Goal: Information Seeking & Learning: Learn about a topic

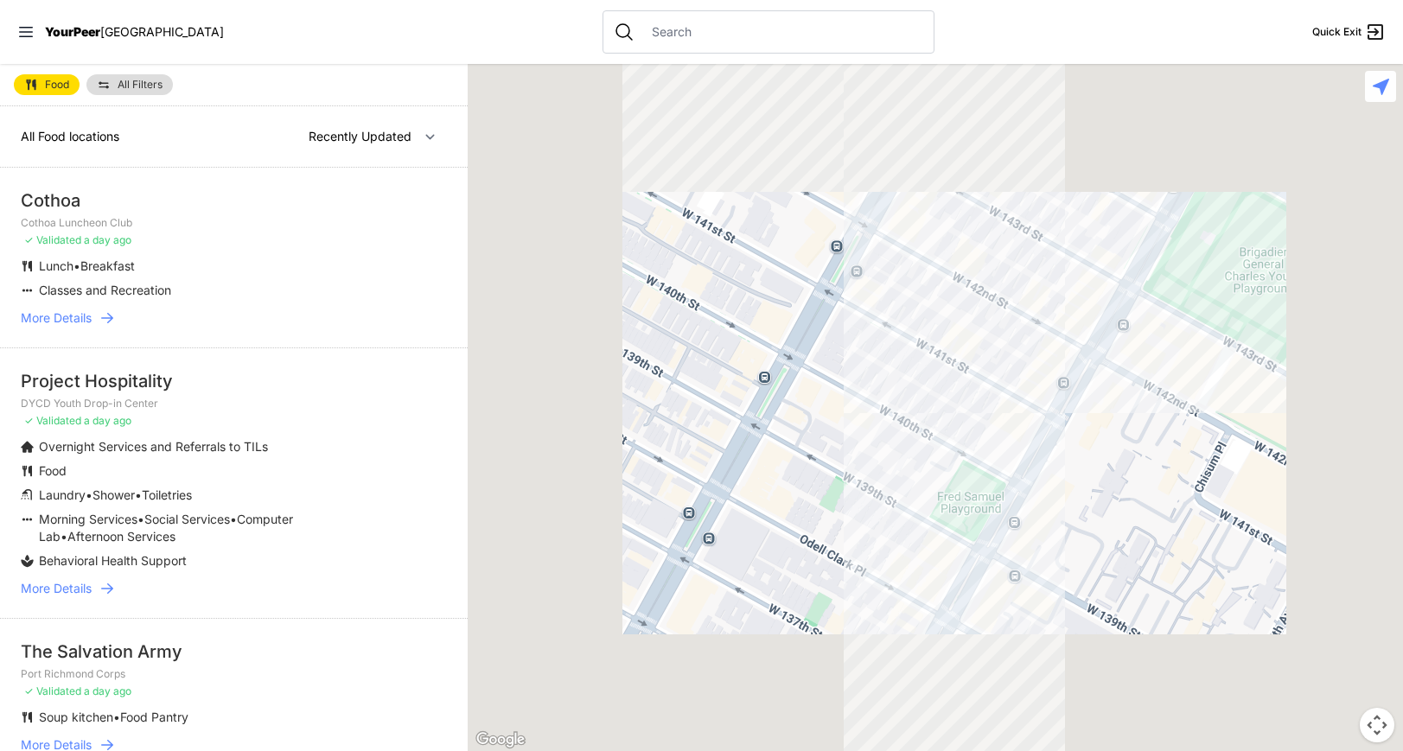
select select "nearby"
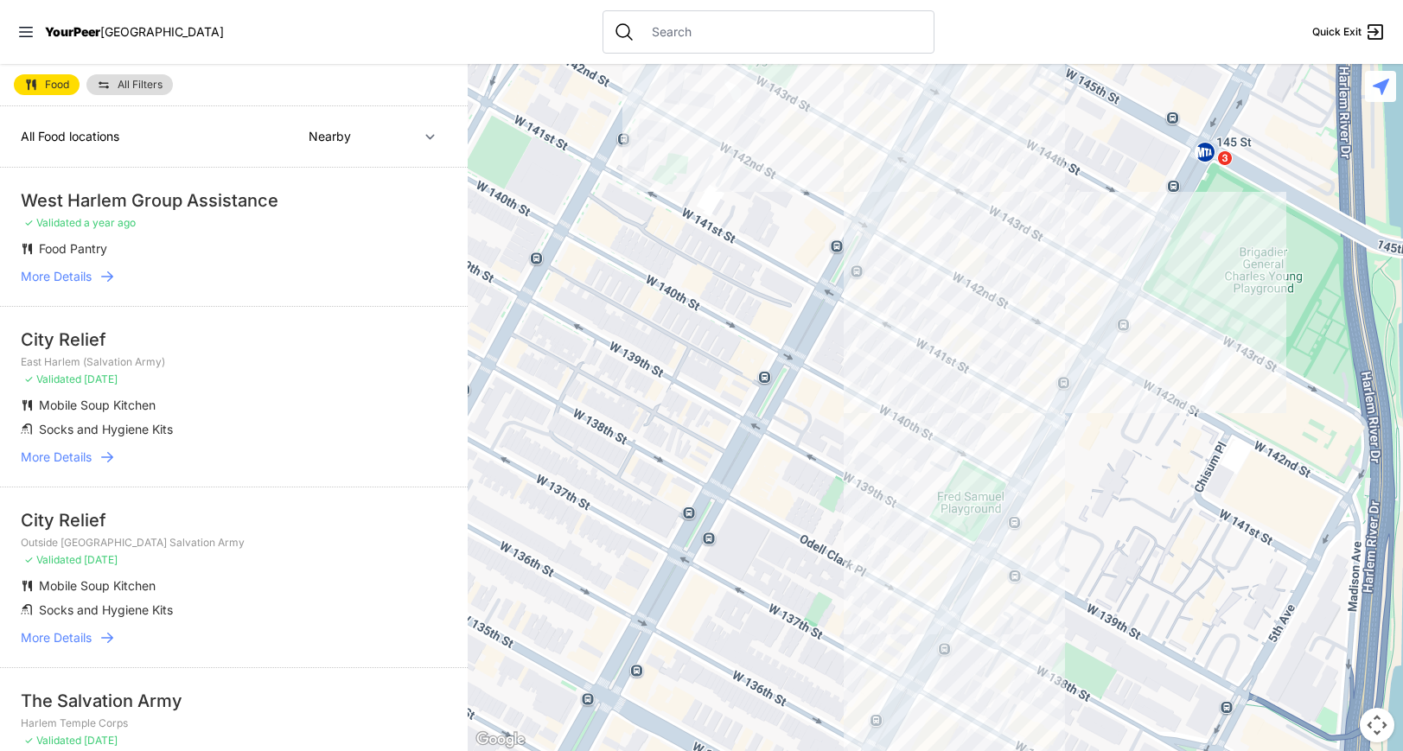
click at [1039, 367] on div at bounding box center [935, 407] width 935 height 687
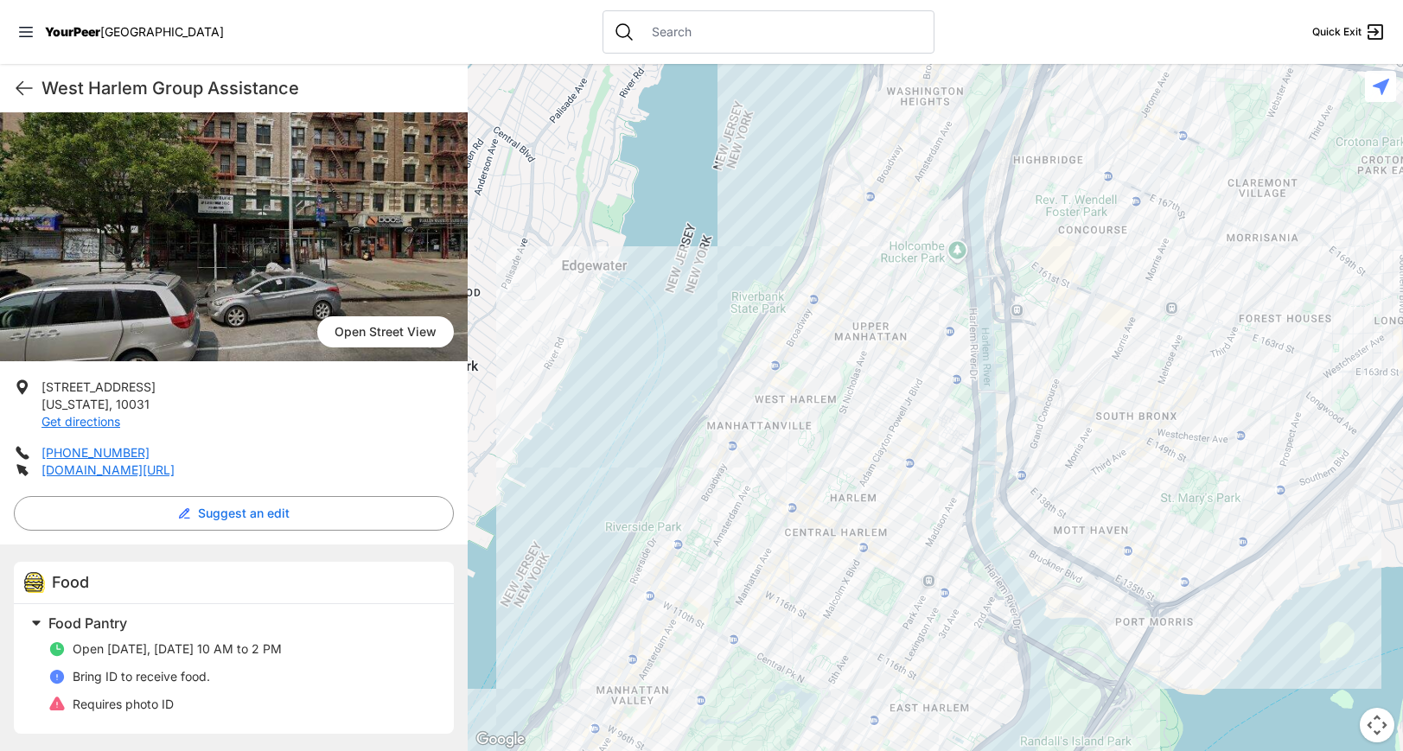
scroll to position [167, 0]
click at [175, 477] on link "[DOMAIN_NAME][URL]" at bounding box center [107, 469] width 133 height 15
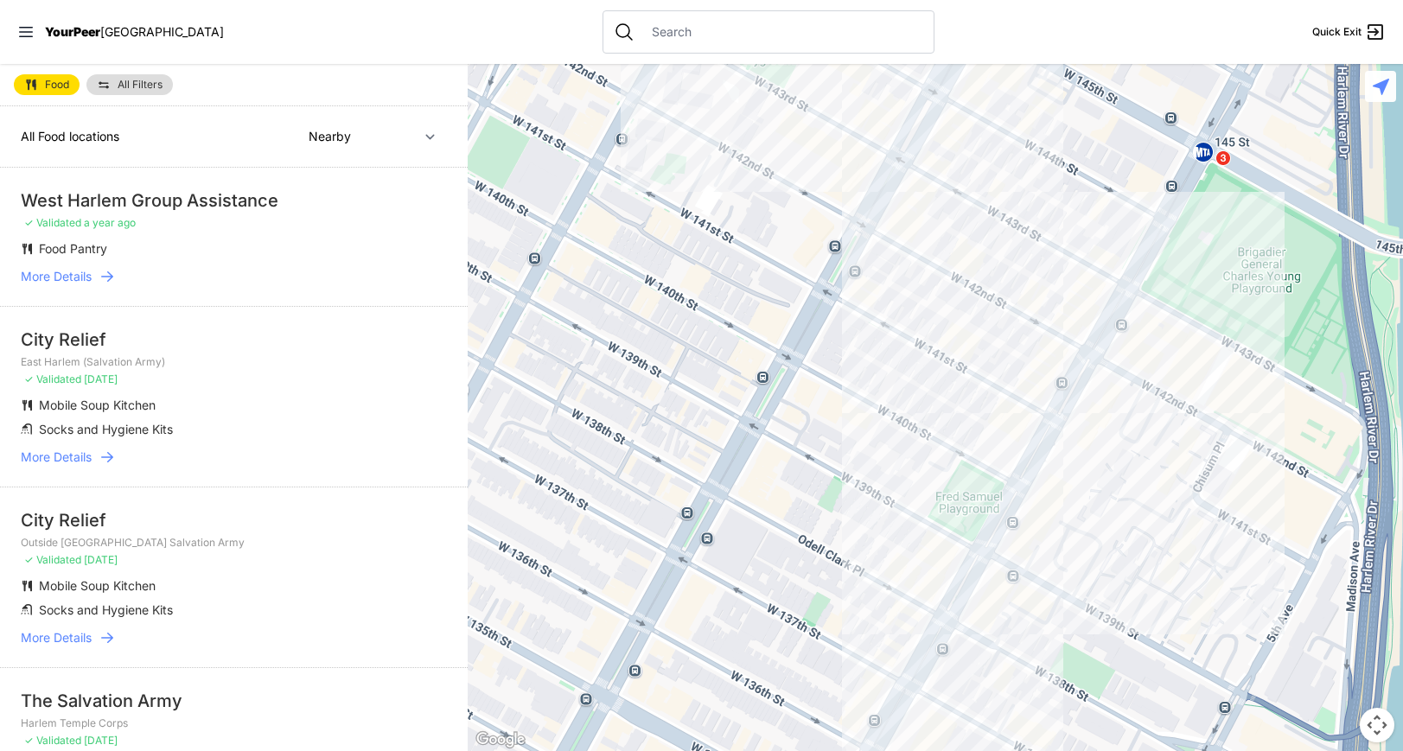
select select "recentlyUpdated"
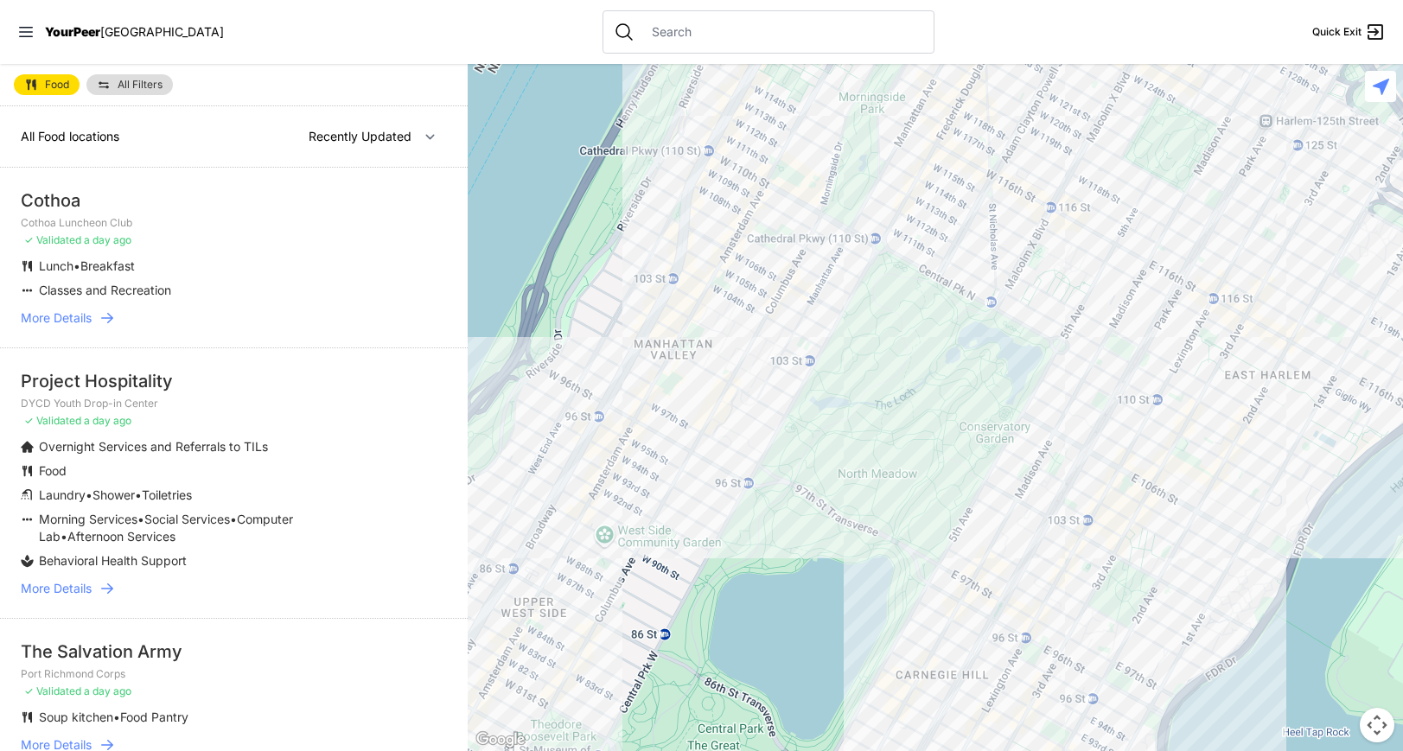
drag, startPoint x: 1252, startPoint y: 210, endPoint x: 1007, endPoint y: 564, distance: 431.0
click at [1007, 564] on div at bounding box center [935, 407] width 935 height 687
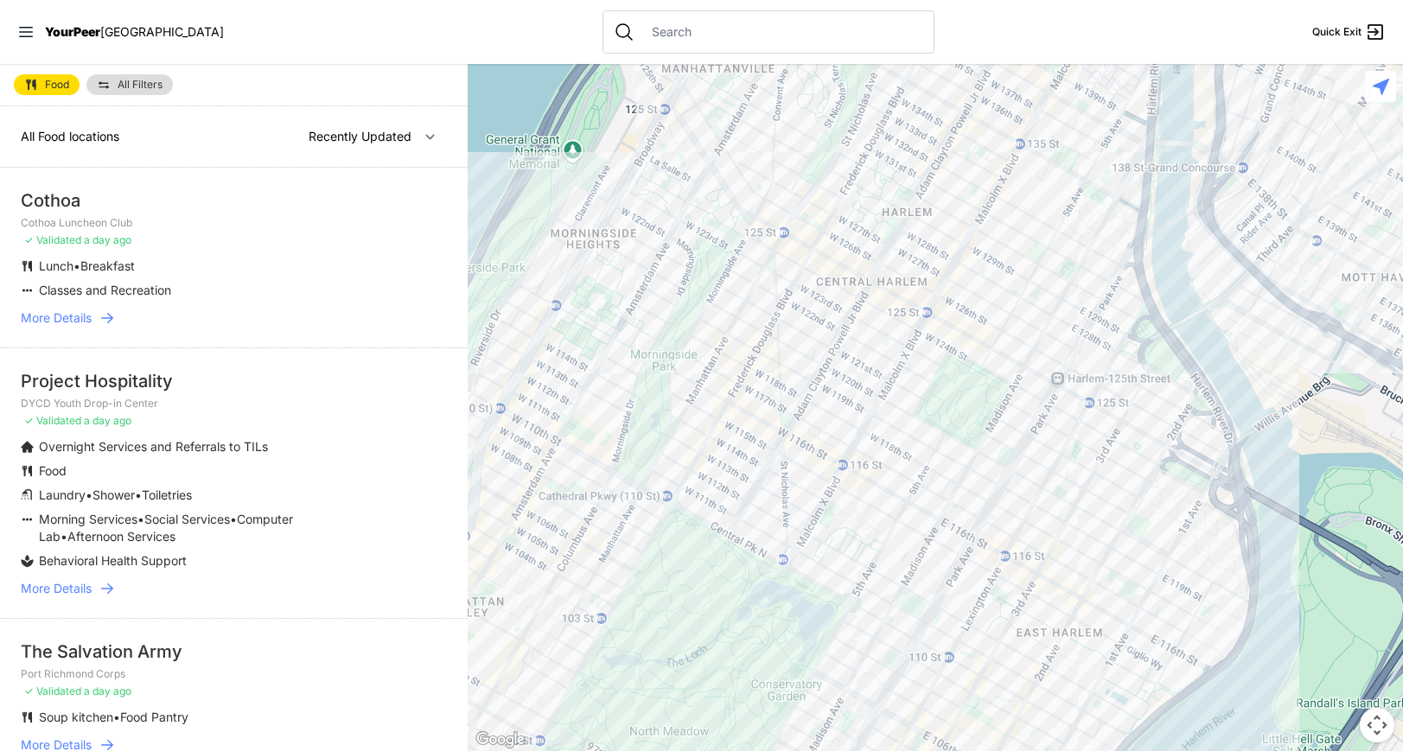
drag, startPoint x: 1173, startPoint y: 468, endPoint x: 963, endPoint y: 728, distance: 333.6
click at [963, 728] on div at bounding box center [935, 407] width 935 height 687
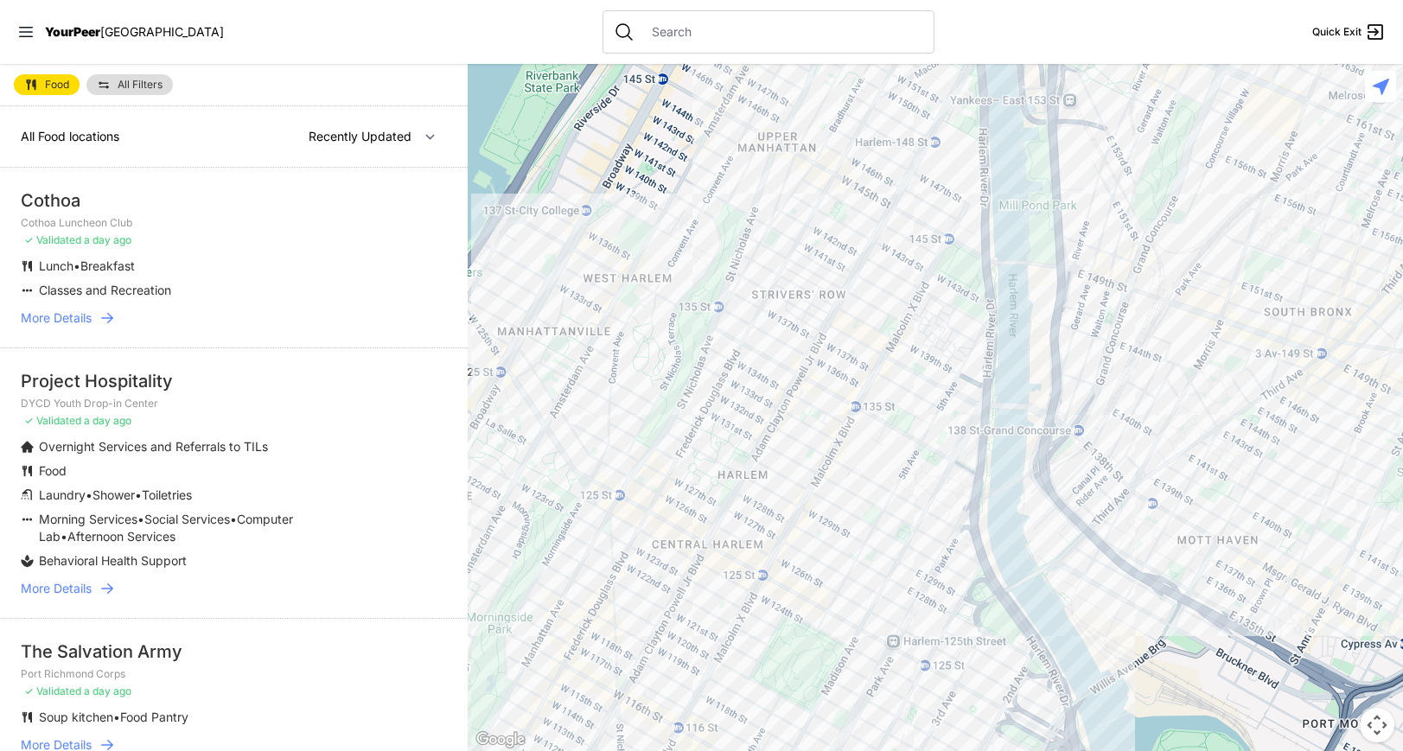
drag, startPoint x: 1051, startPoint y: 475, endPoint x: 887, endPoint y: 741, distance: 312.7
click at [887, 741] on div at bounding box center [935, 407] width 935 height 687
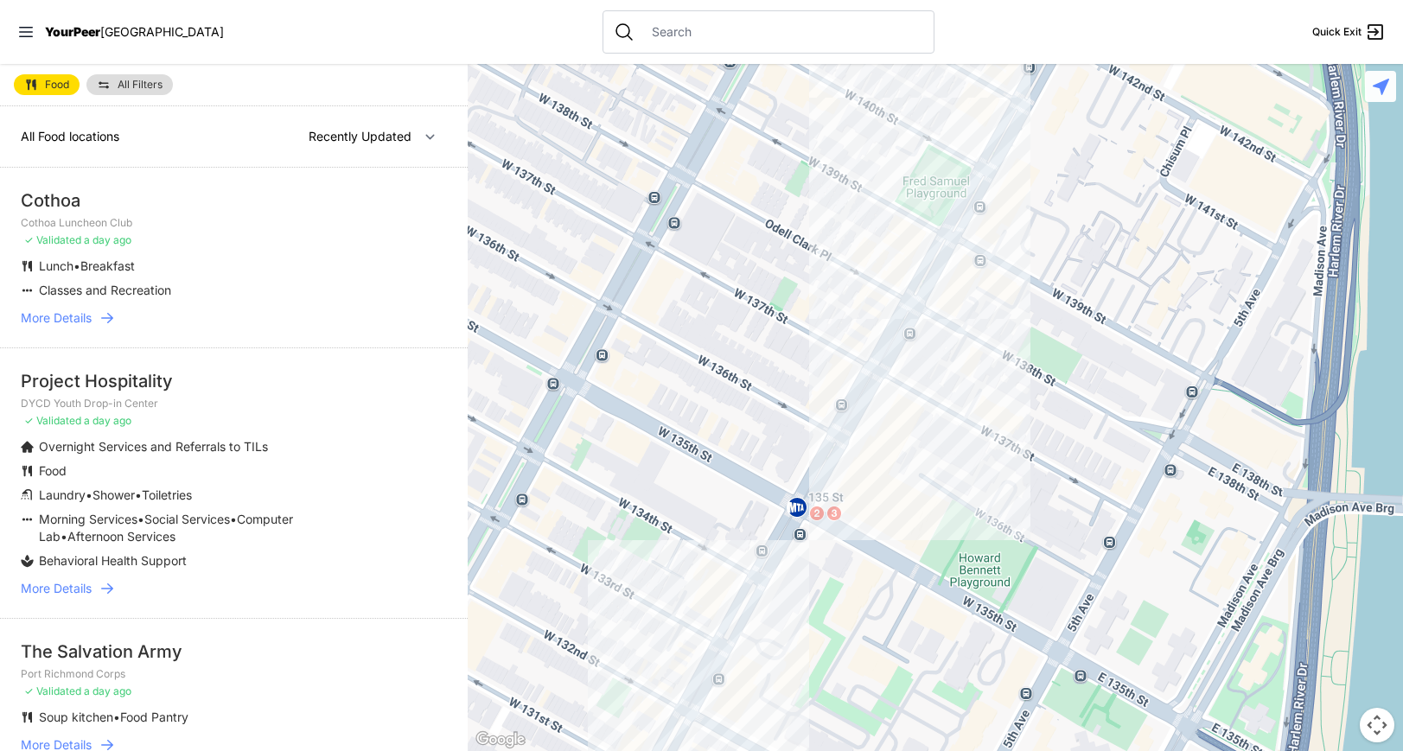
drag, startPoint x: 974, startPoint y: 332, endPoint x: 858, endPoint y: 606, distance: 297.4
click at [858, 606] on div at bounding box center [935, 407] width 935 height 687
click at [1012, 498] on div at bounding box center [935, 407] width 935 height 687
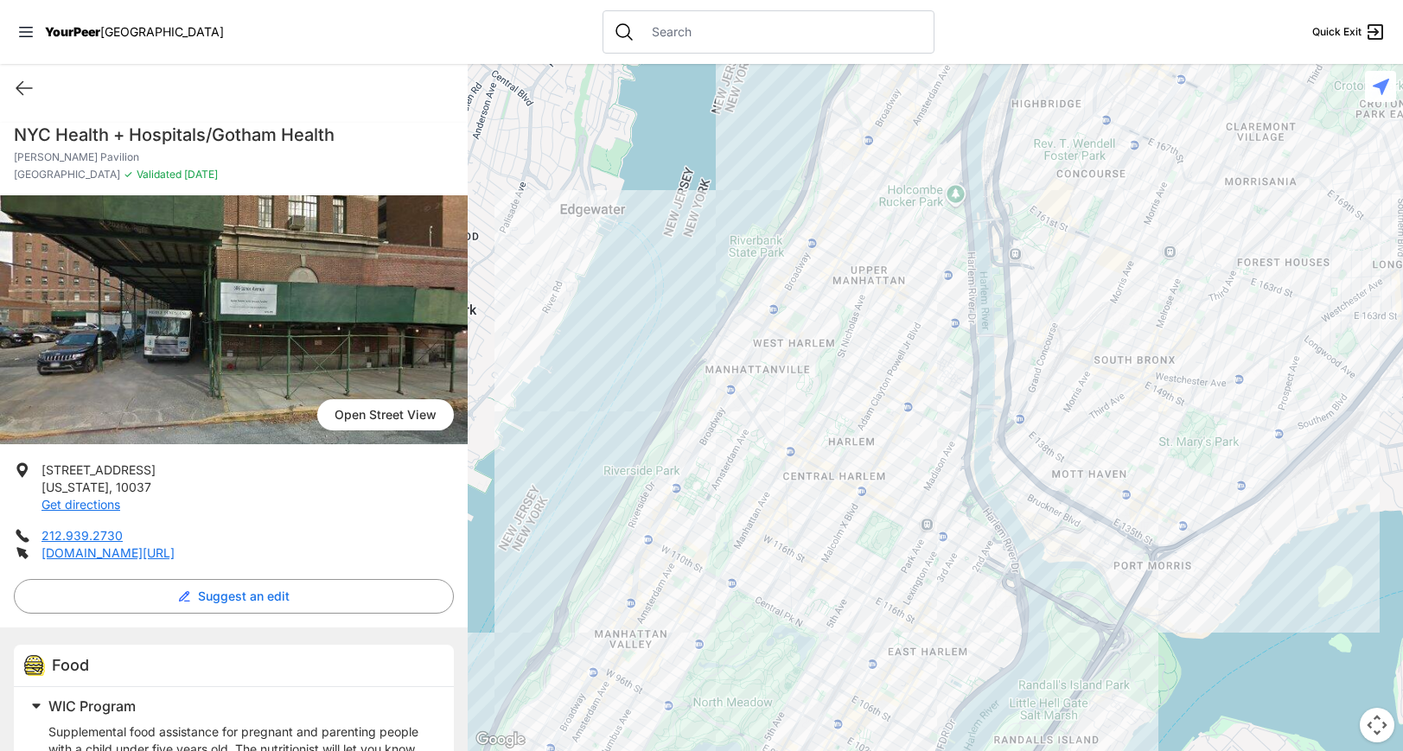
click at [905, 432] on div at bounding box center [935, 407] width 935 height 687
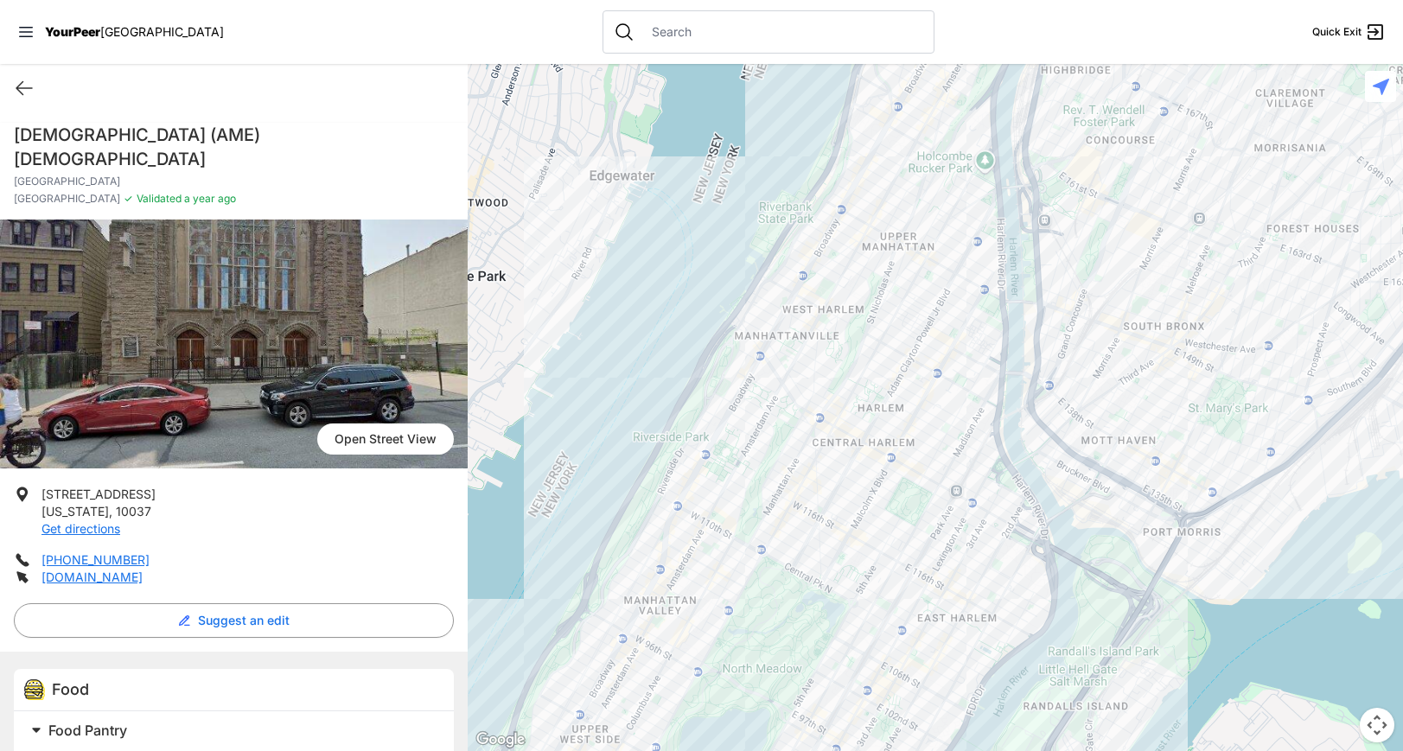
click at [665, 599] on div at bounding box center [935, 407] width 935 height 687
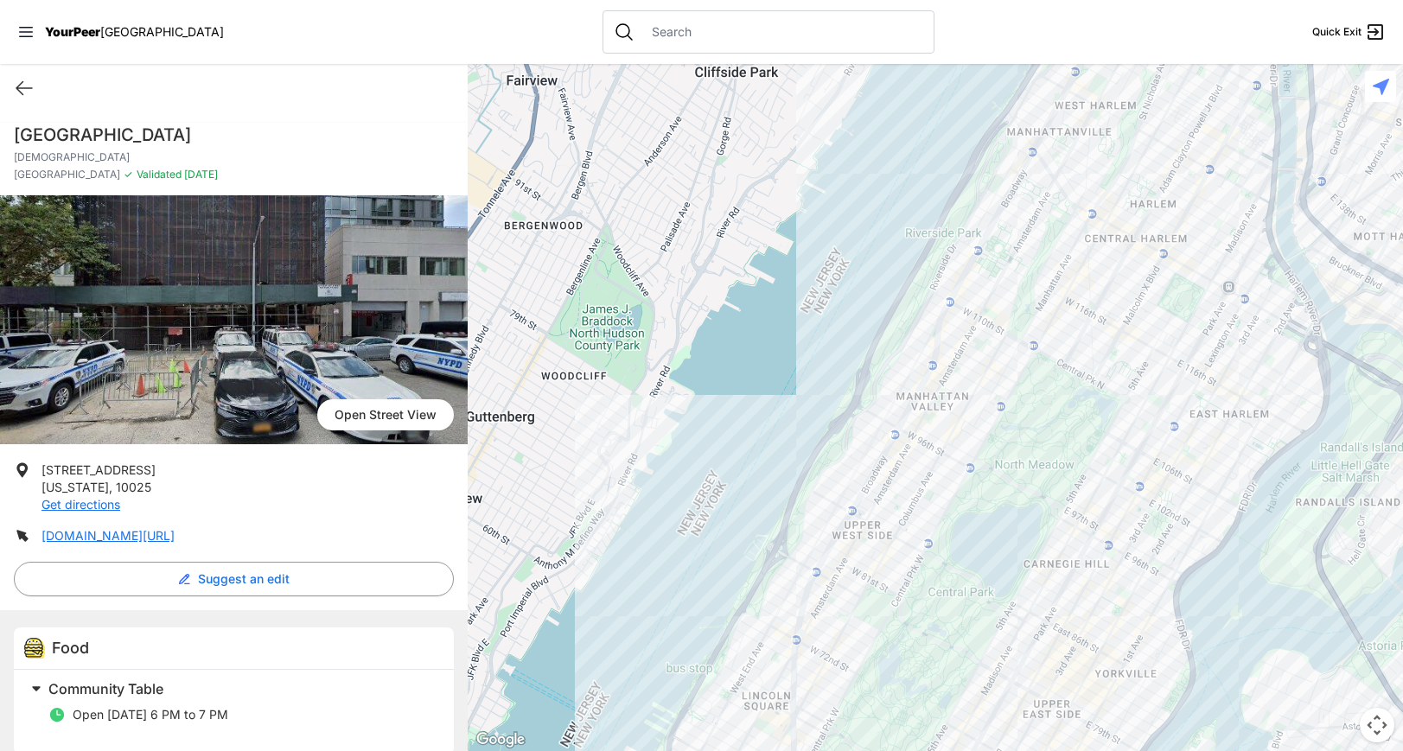
click at [818, 551] on div at bounding box center [935, 407] width 935 height 687
